Goal: Check status: Check status

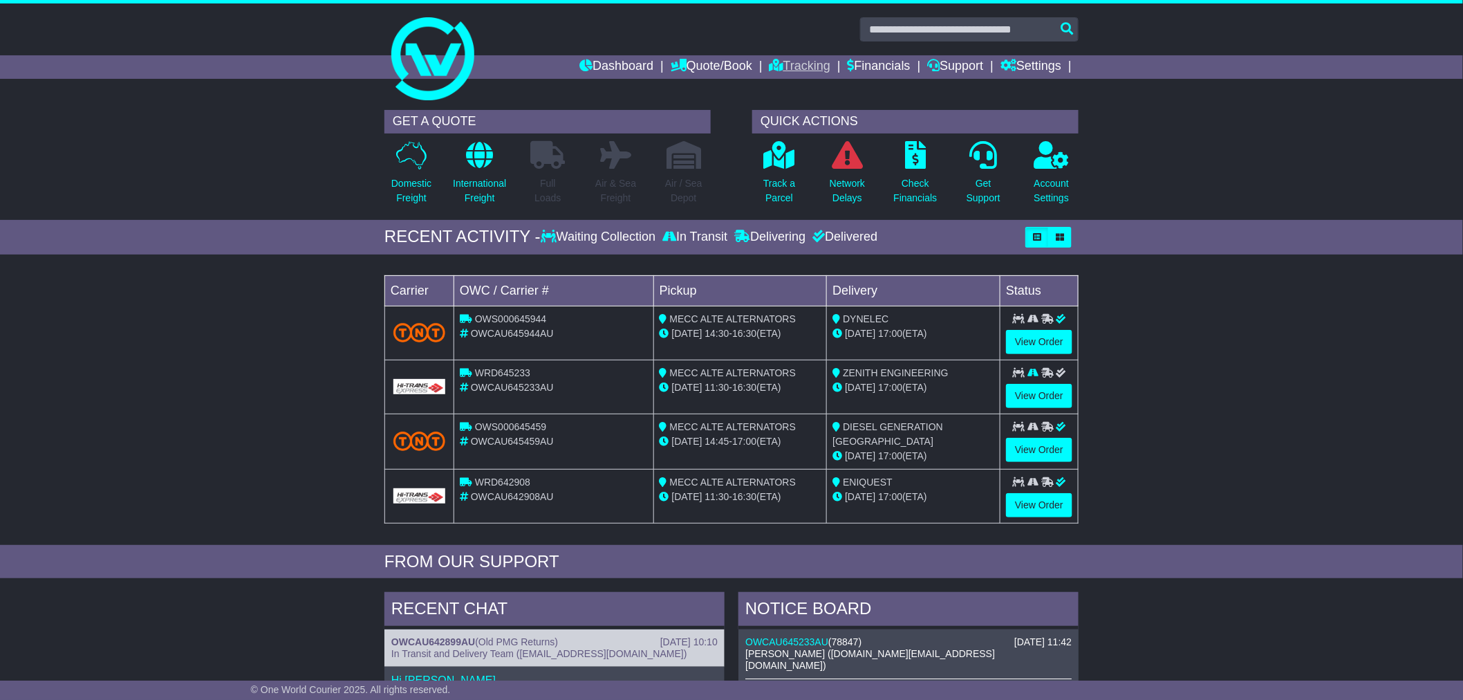
drag, startPoint x: 820, startPoint y: 63, endPoint x: 812, endPoint y: 67, distance: 8.7
click at [814, 66] on li "Tracking" at bounding box center [808, 67] width 78 height 24
click at [812, 67] on link "Tracking" at bounding box center [799, 67] width 61 height 24
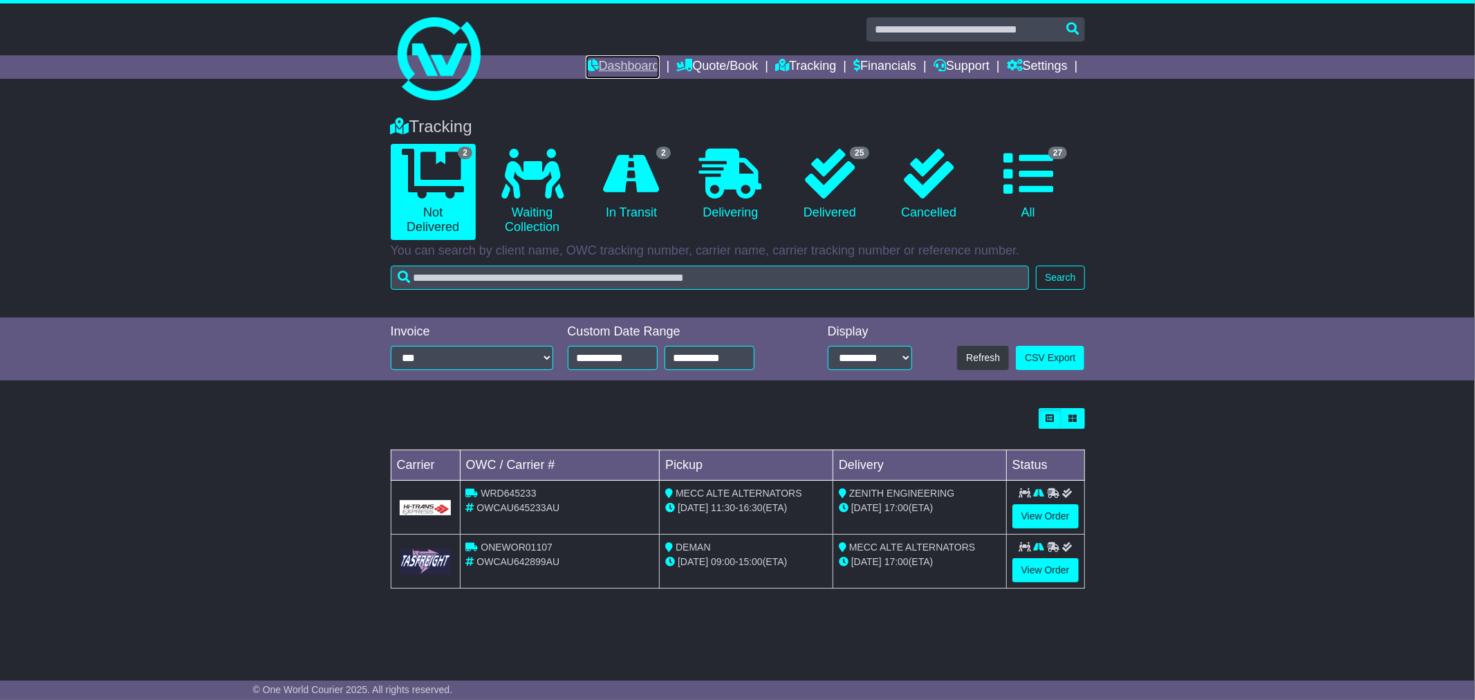
click at [613, 68] on link "Dashboard" at bounding box center [623, 67] width 74 height 24
